Goal: Find specific page/section: Find specific page/section

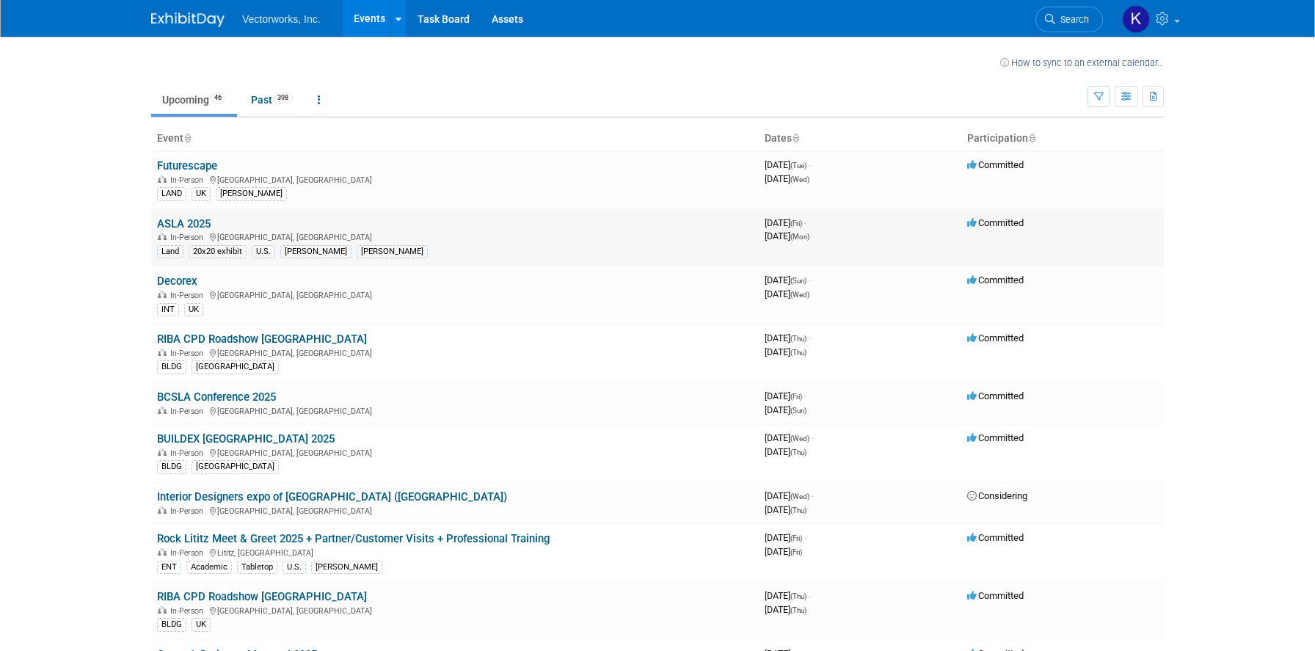
click at [178, 229] on link "ASLA 2025" at bounding box center [184, 223] width 54 height 13
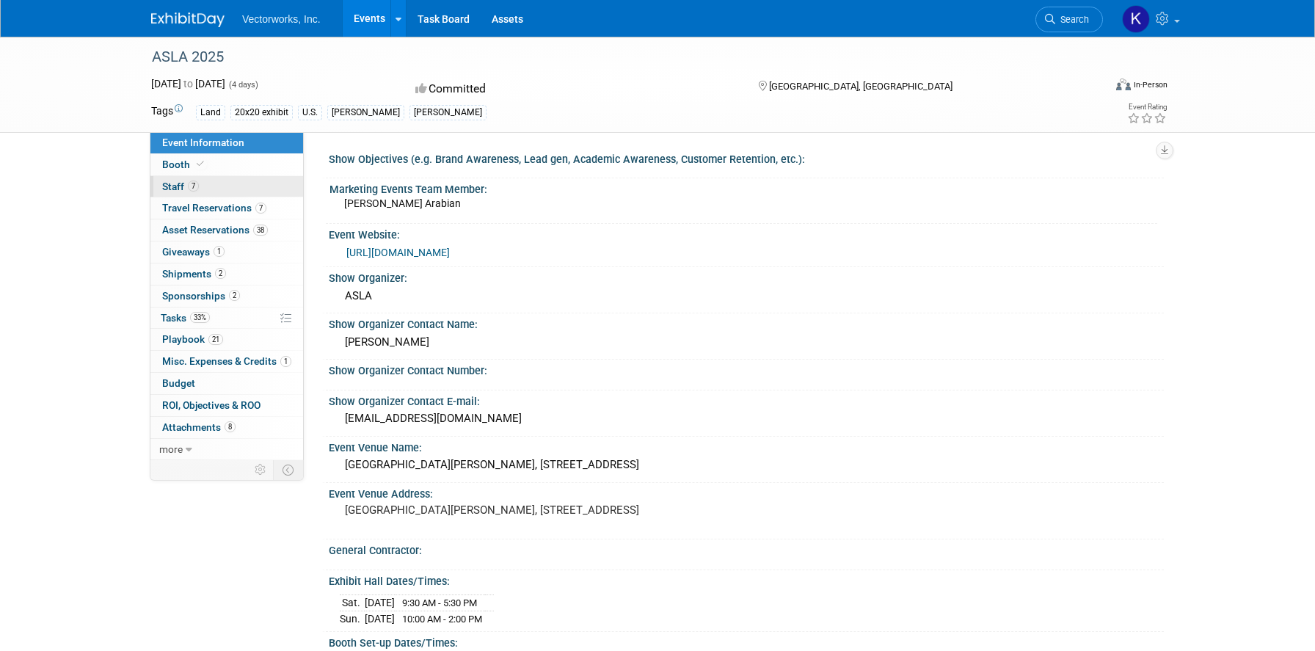
click at [215, 188] on link "7 Staff 7" at bounding box center [226, 186] width 153 height 21
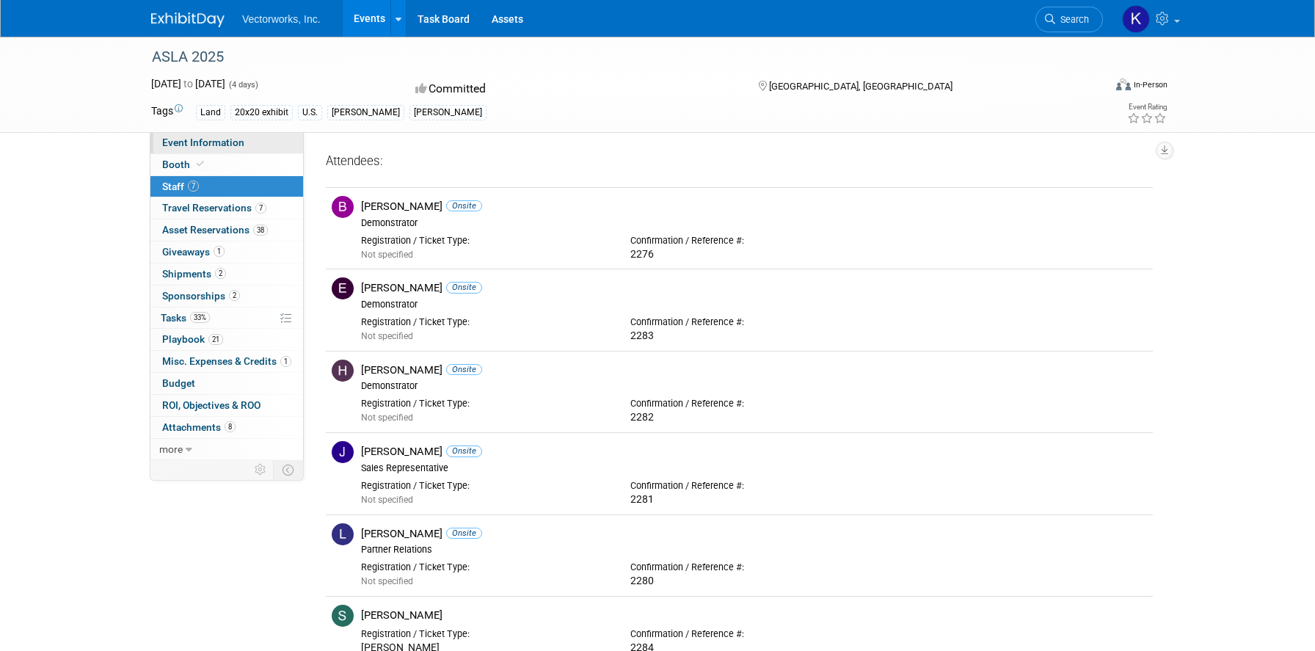
click at [233, 143] on span "Event Information" at bounding box center [203, 143] width 82 height 12
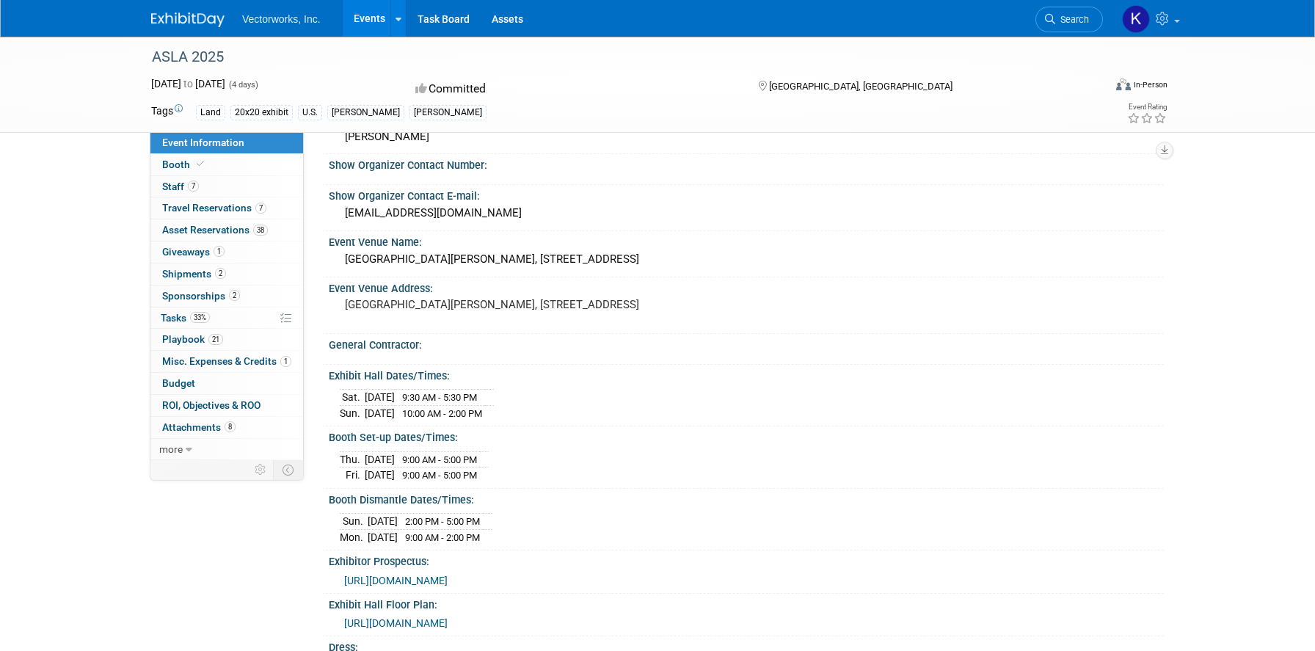
scroll to position [230, 0]
